Goal: Navigation & Orientation: Find specific page/section

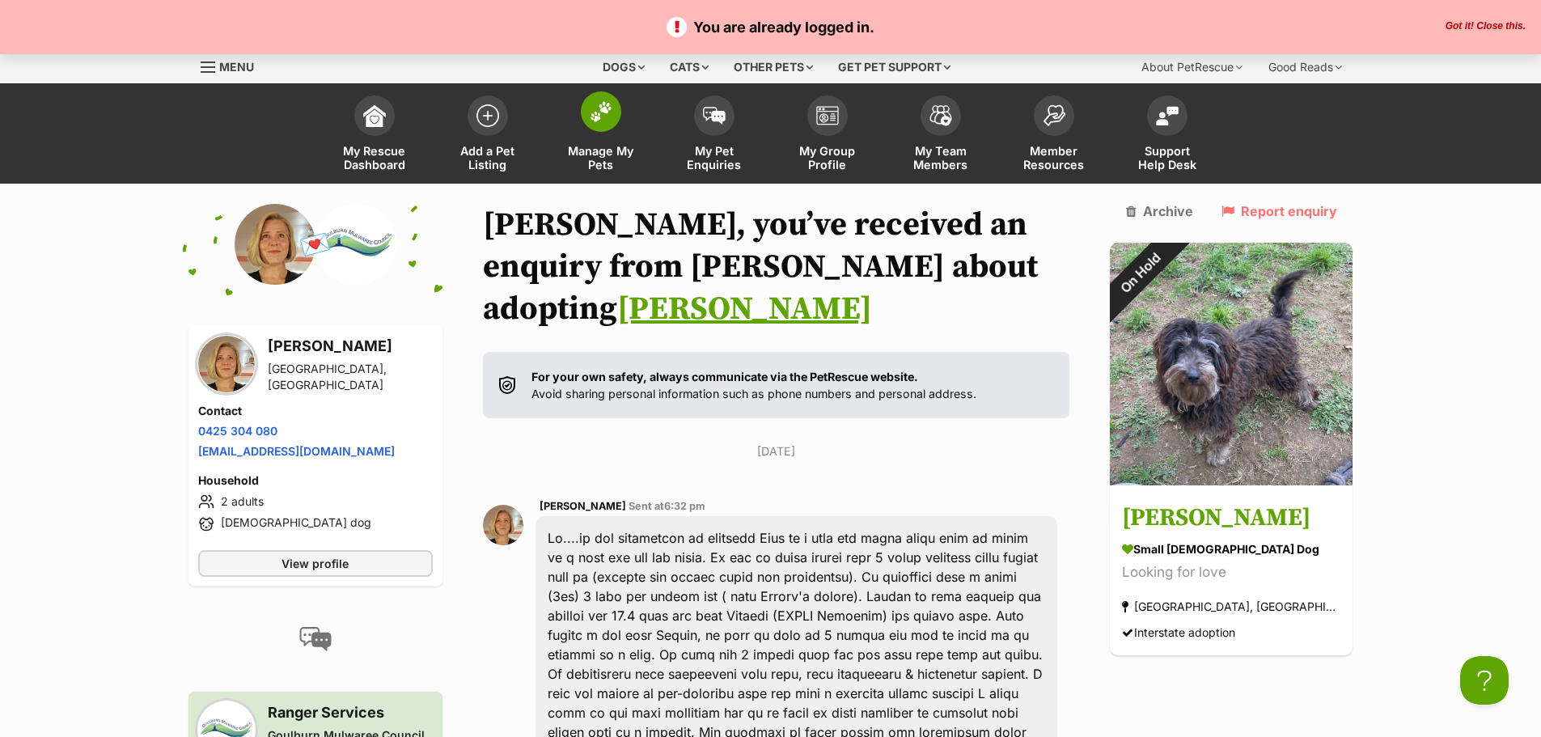
click at [590, 121] on img at bounding box center [601, 111] width 23 height 21
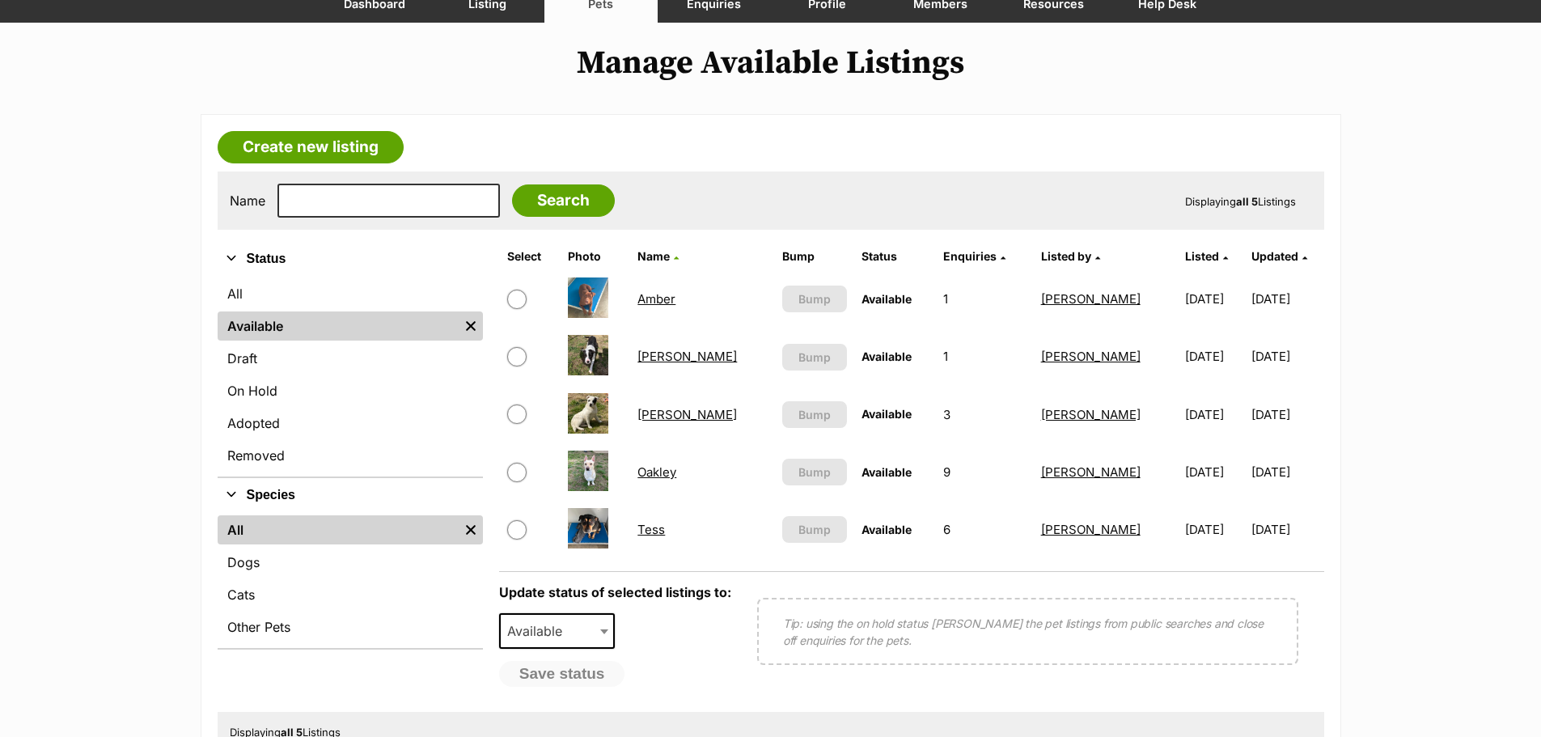
scroll to position [162, 0]
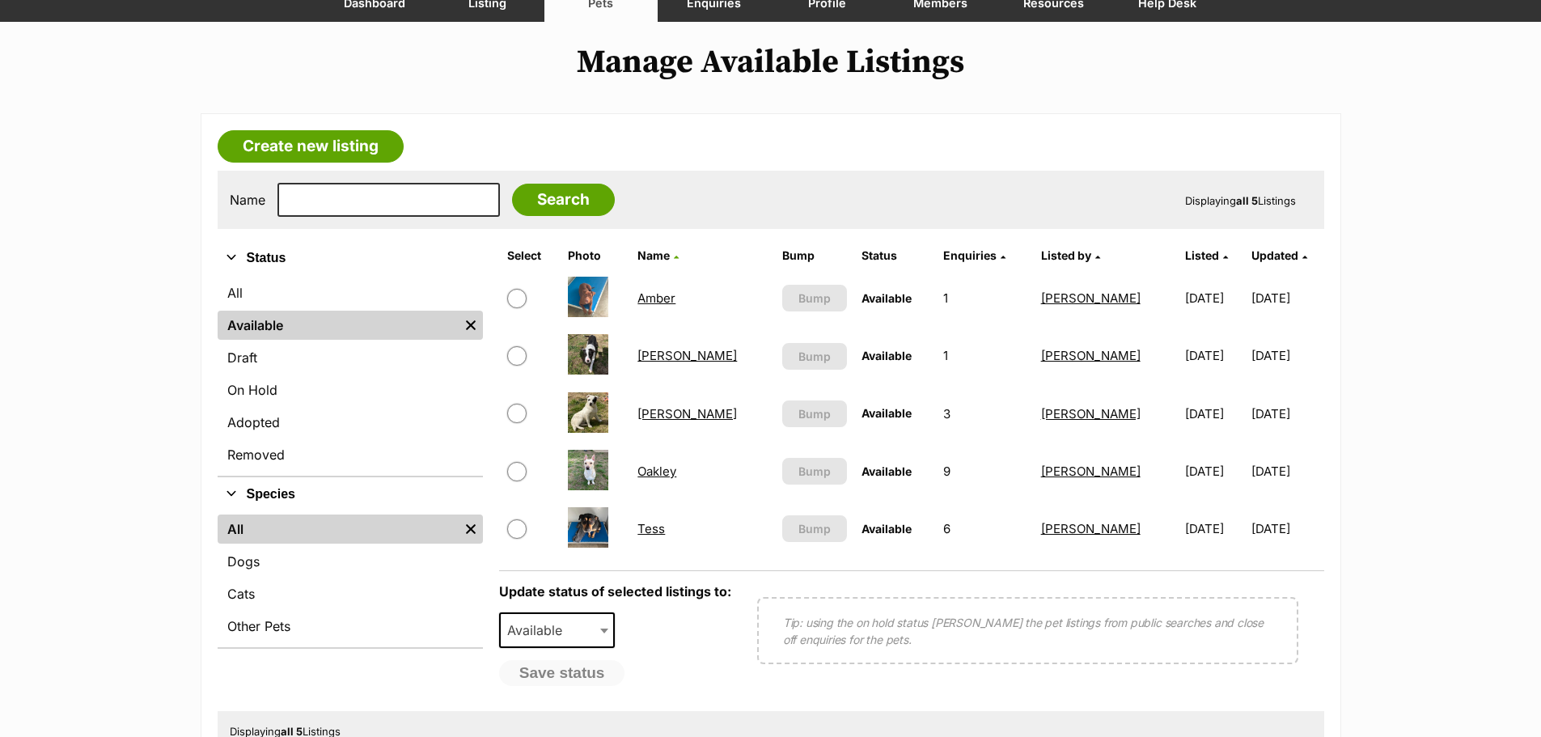
click at [656, 529] on link "Tess" at bounding box center [650, 528] width 27 height 15
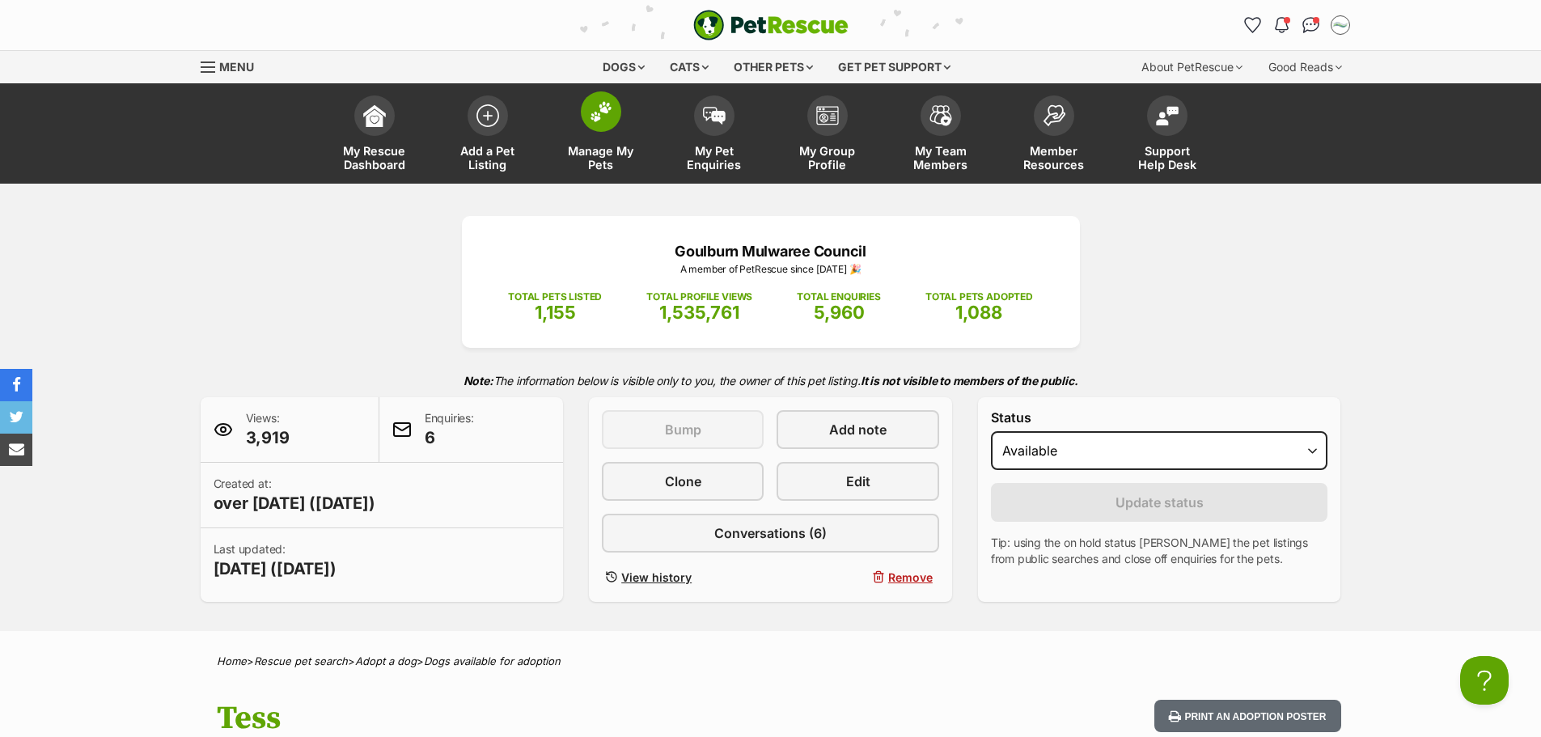
click at [610, 125] on span at bounding box center [601, 111] width 40 height 40
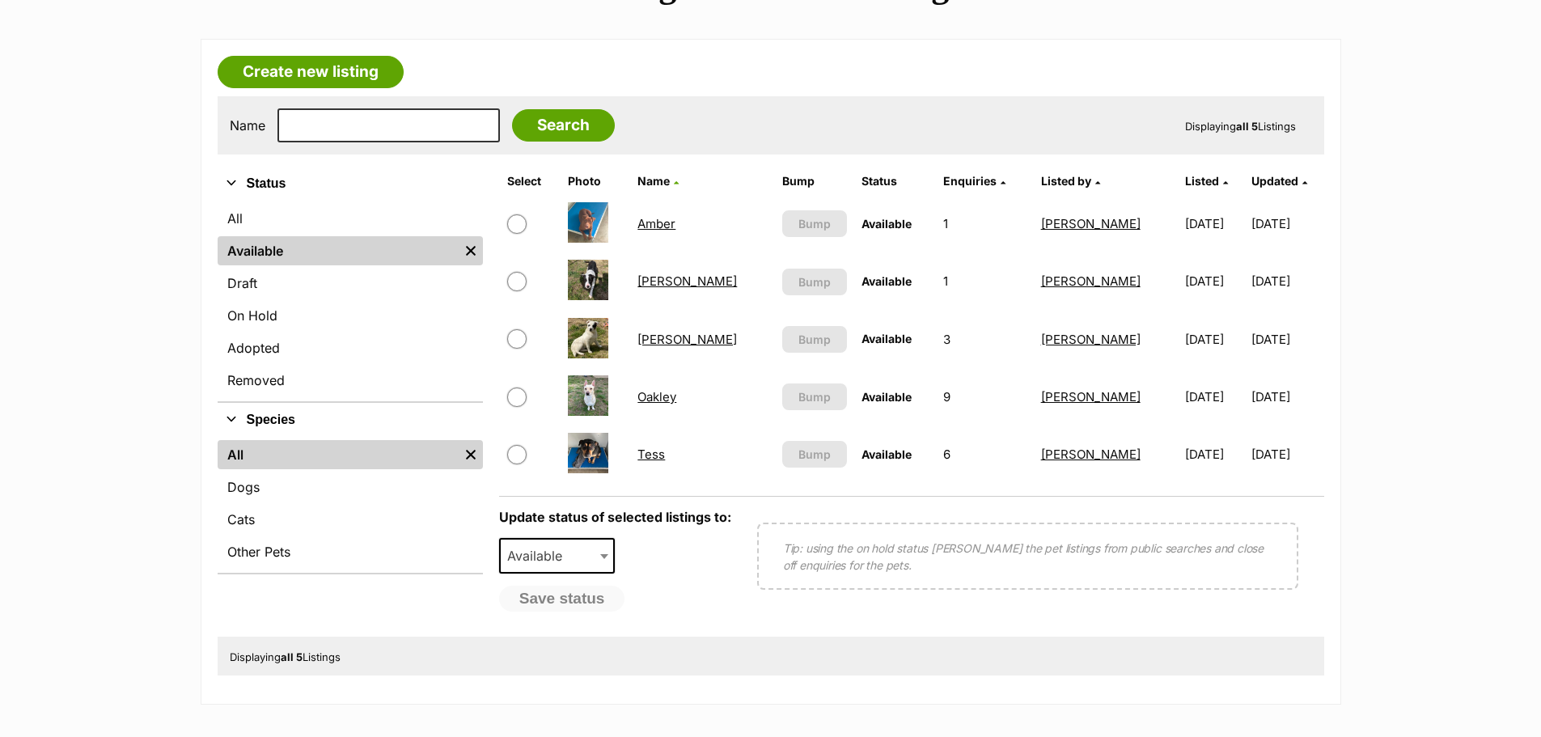
scroll to position [243, 0]
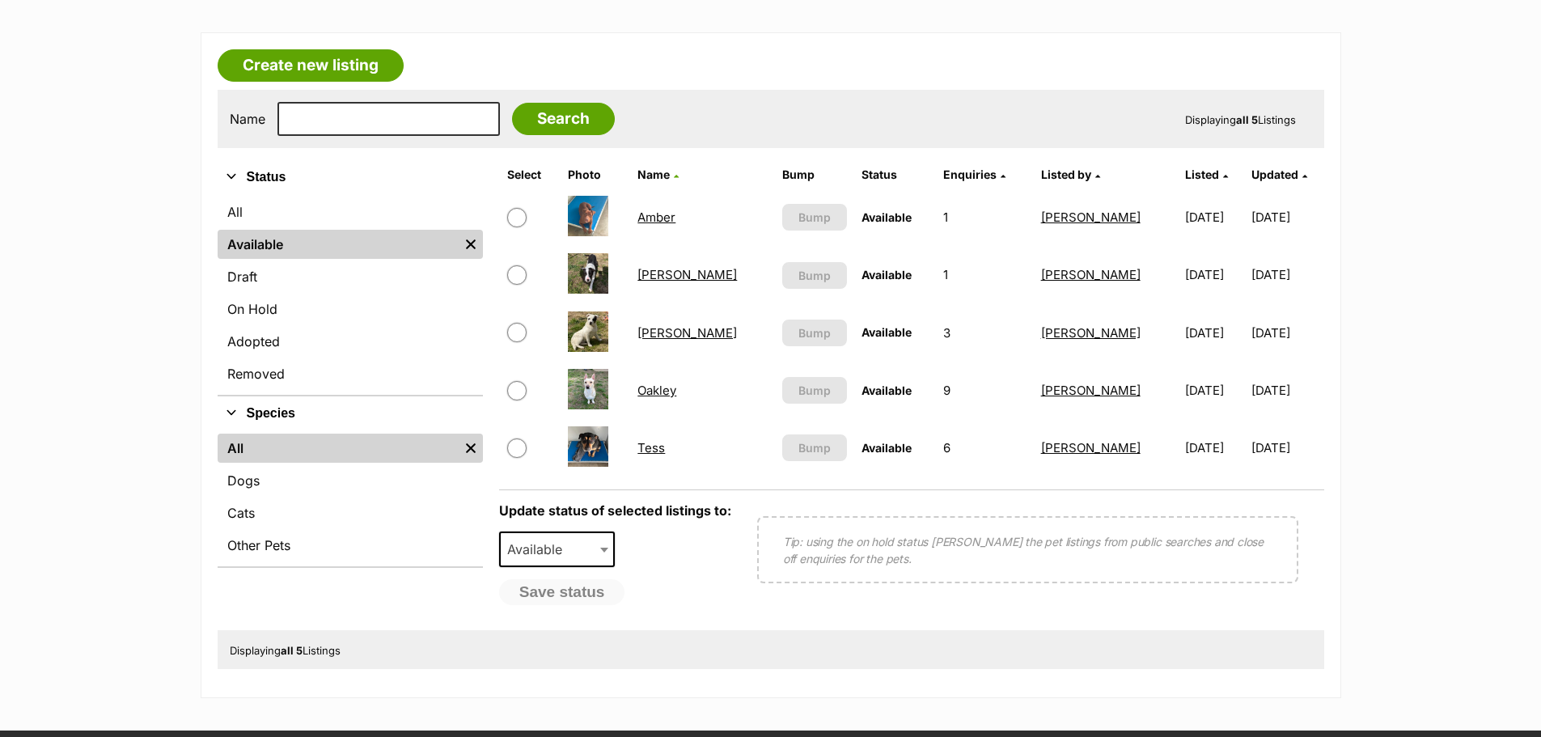
click at [660, 449] on link "Tess" at bounding box center [650, 447] width 27 height 15
